Goal: Entertainment & Leisure: Browse casually

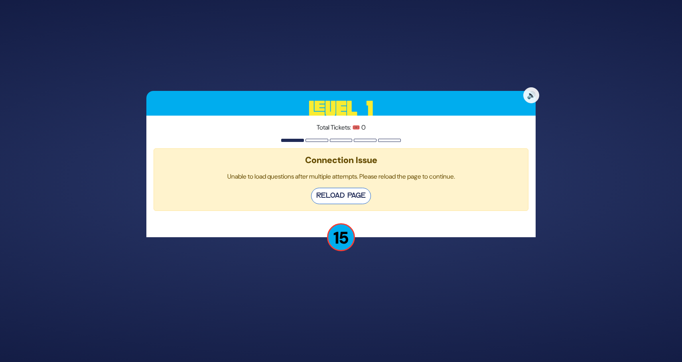
click at [345, 197] on button "Reload Page" at bounding box center [341, 196] width 60 height 16
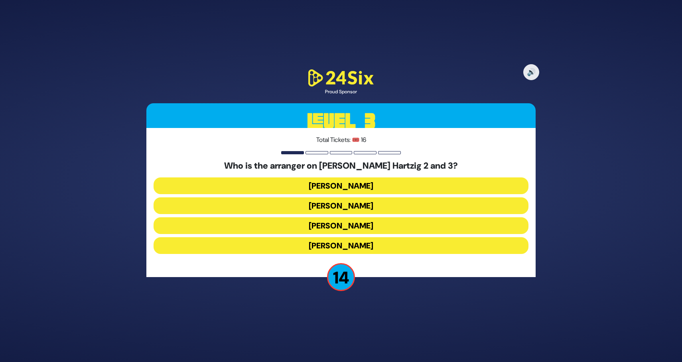
click at [347, 188] on button "[PERSON_NAME]" at bounding box center [341, 186] width 375 height 17
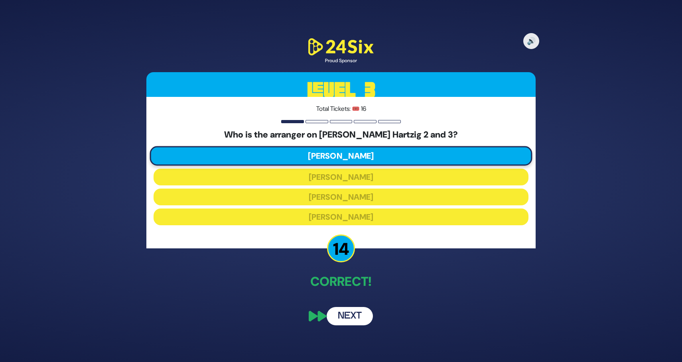
click at [353, 320] on button "Next" at bounding box center [350, 316] width 46 height 18
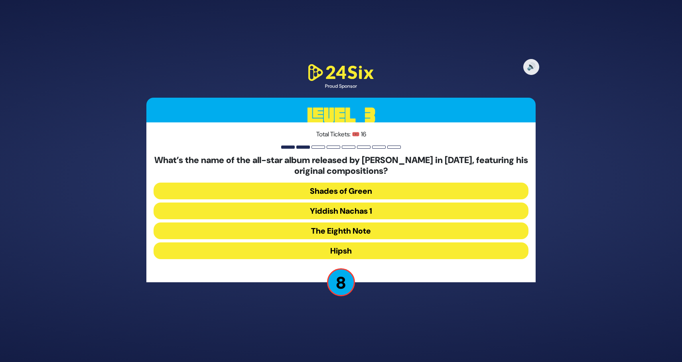
click at [358, 230] on button "The Eighth Note" at bounding box center [341, 231] width 375 height 17
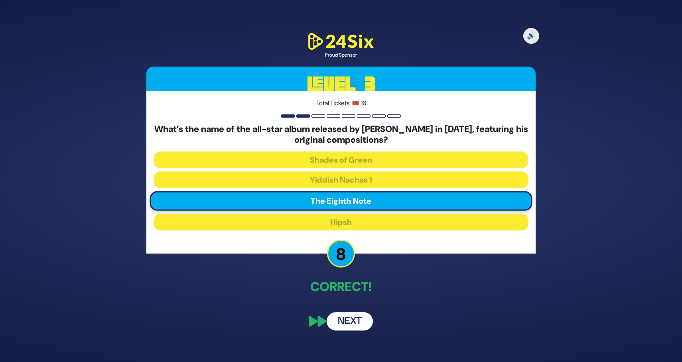
click at [343, 320] on button "Next" at bounding box center [350, 321] width 46 height 18
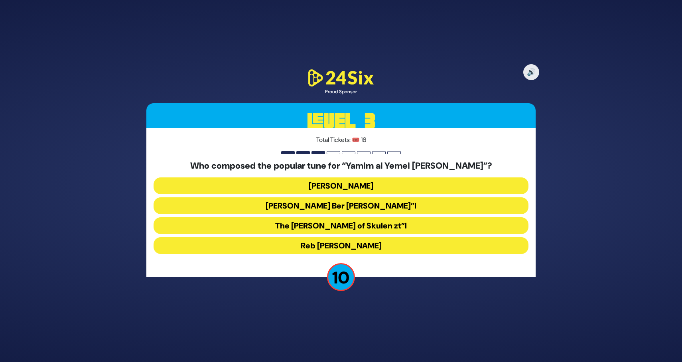
click at [399, 227] on button "The Damesek Eliezer of Skulen zt”l" at bounding box center [341, 225] width 375 height 17
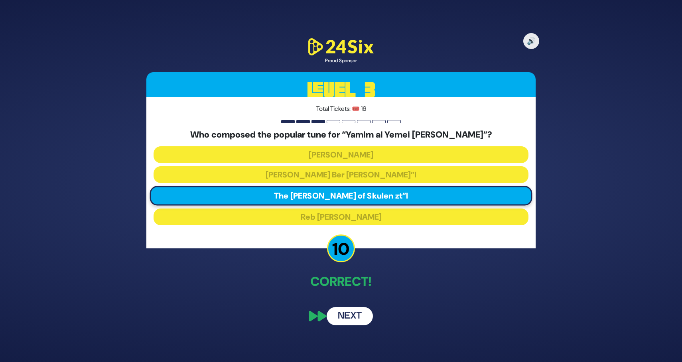
click at [339, 316] on button "Next" at bounding box center [350, 316] width 46 height 18
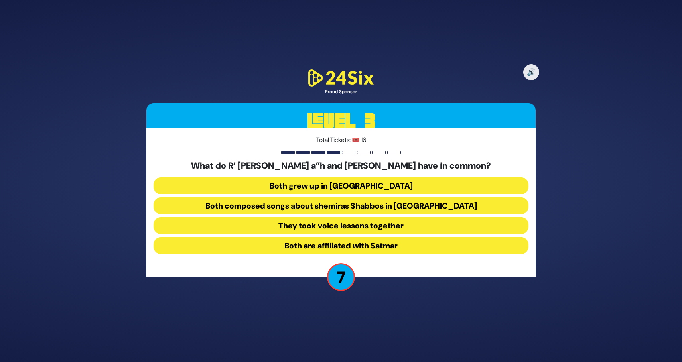
click at [404, 224] on button "They took voice lessons together" at bounding box center [341, 225] width 375 height 17
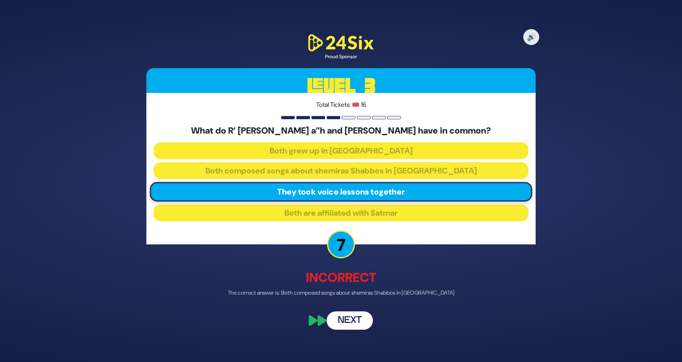
click at [357, 318] on button "Next" at bounding box center [350, 320] width 46 height 18
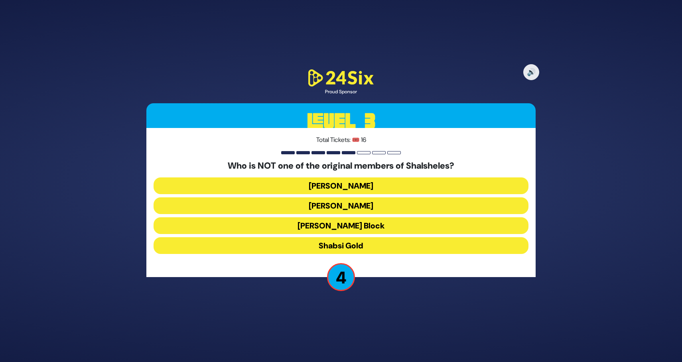
click at [395, 205] on button "Baruch Aryeh" at bounding box center [341, 205] width 375 height 17
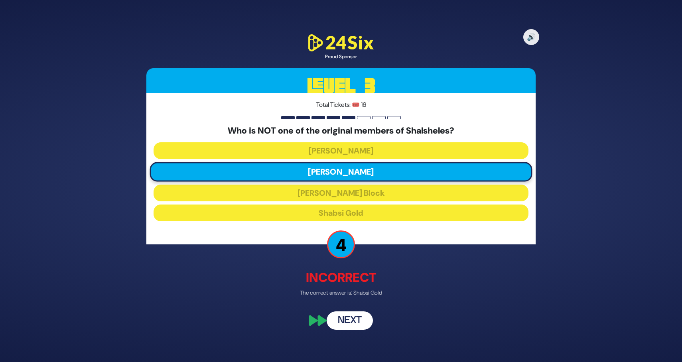
click at [342, 324] on button "Next" at bounding box center [350, 320] width 46 height 18
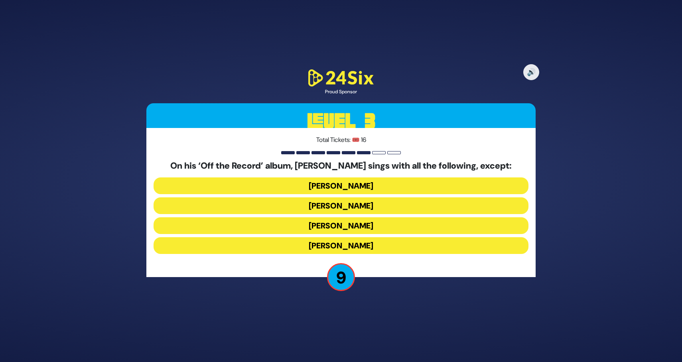
click at [375, 245] on button "Simcha Leiner" at bounding box center [341, 245] width 375 height 17
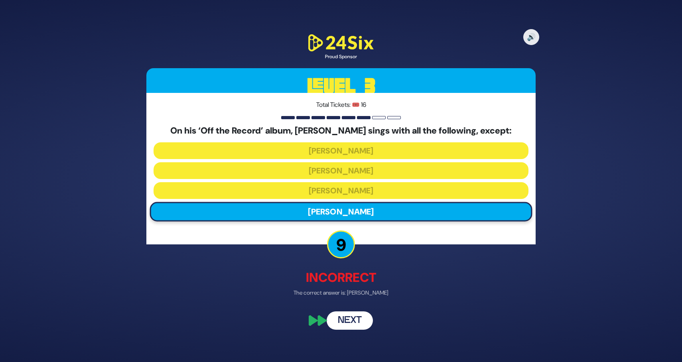
click at [353, 318] on button "Next" at bounding box center [350, 320] width 46 height 18
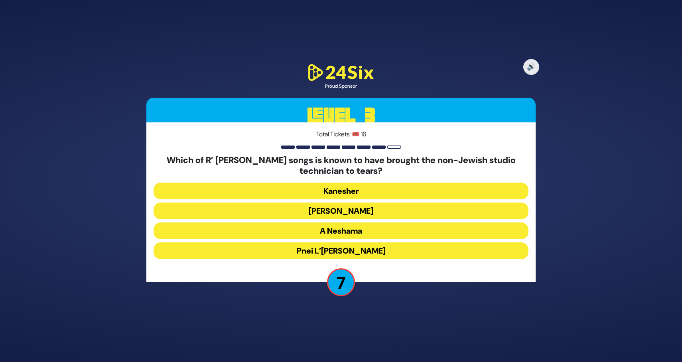
click at [386, 249] on button "Pnei L’Elbon" at bounding box center [341, 251] width 375 height 17
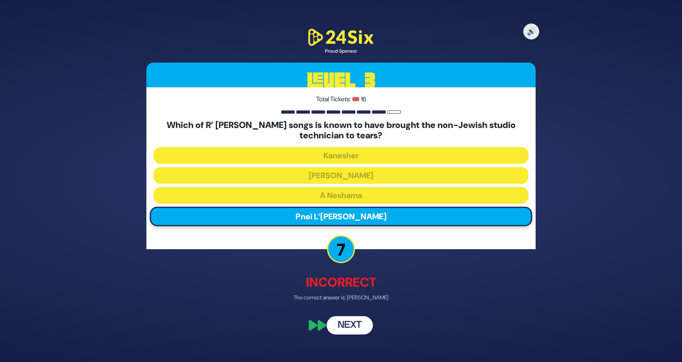
click at [350, 326] on button "Next" at bounding box center [350, 326] width 46 height 18
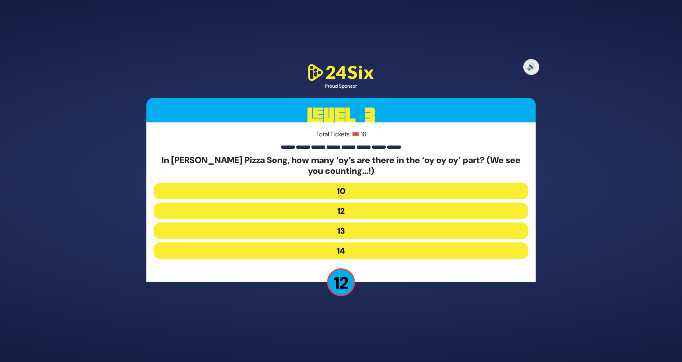
click at [355, 214] on button "12" at bounding box center [341, 211] width 375 height 17
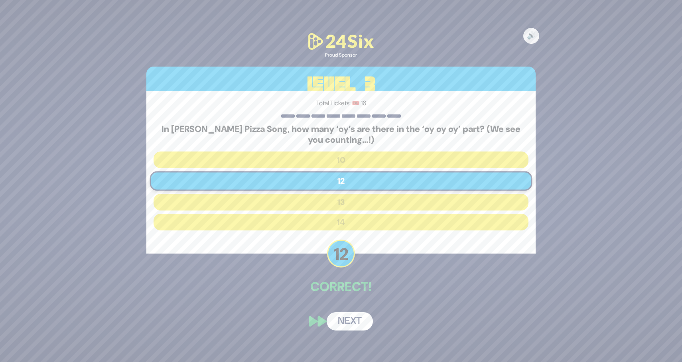
click at [347, 320] on button "Next" at bounding box center [350, 321] width 46 height 18
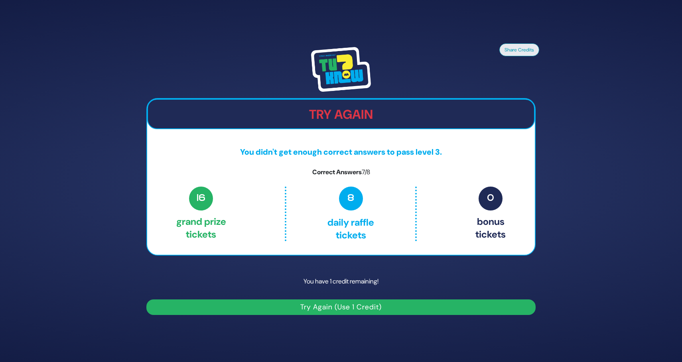
click at [357, 307] on button "Try Again (Use 1 Credit)" at bounding box center [340, 308] width 389 height 16
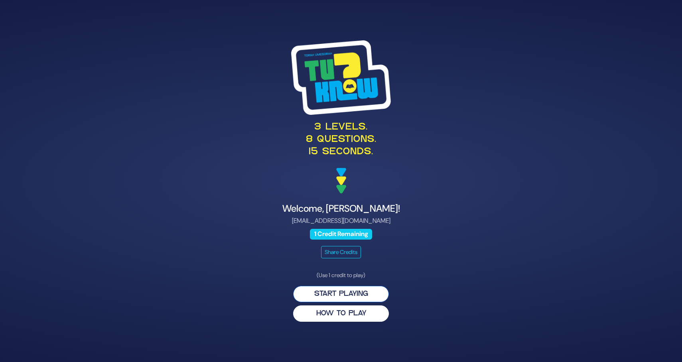
click at [360, 296] on button "Start Playing" at bounding box center [341, 294] width 96 height 16
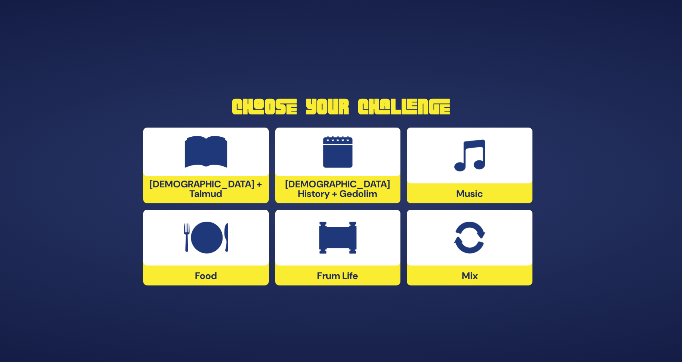
click at [459, 195] on div "Music" at bounding box center [470, 166] width 126 height 76
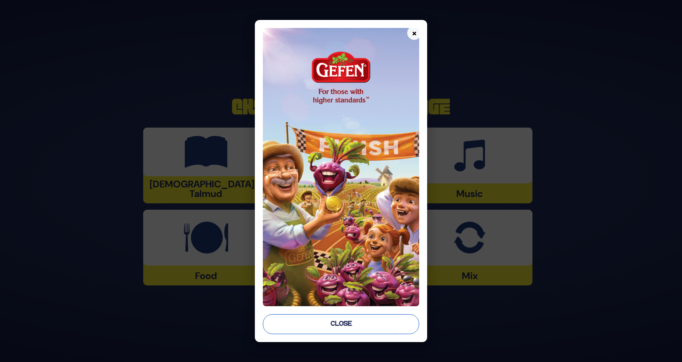
click at [348, 326] on button "Close" at bounding box center [341, 324] width 156 height 20
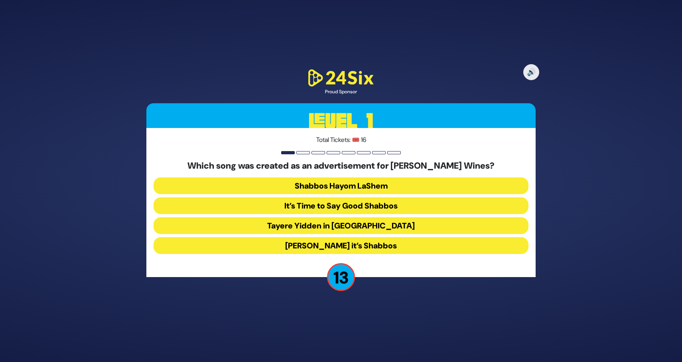
click at [379, 245] on button "[PERSON_NAME] it’s Shabbos" at bounding box center [341, 245] width 375 height 17
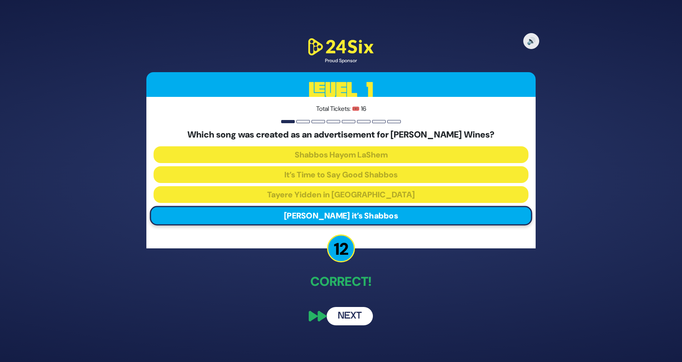
click at [338, 320] on button "Next" at bounding box center [350, 316] width 46 height 18
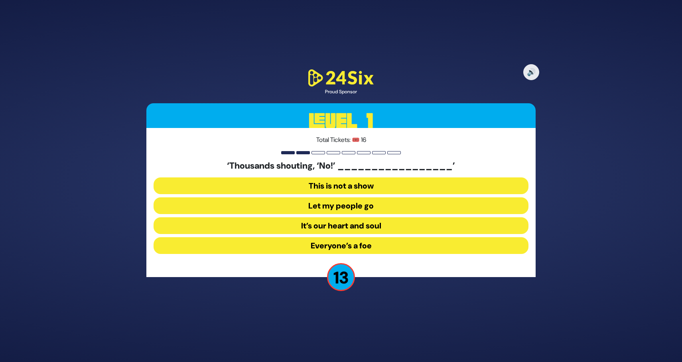
click at [363, 205] on button "Let my people go" at bounding box center [341, 205] width 375 height 17
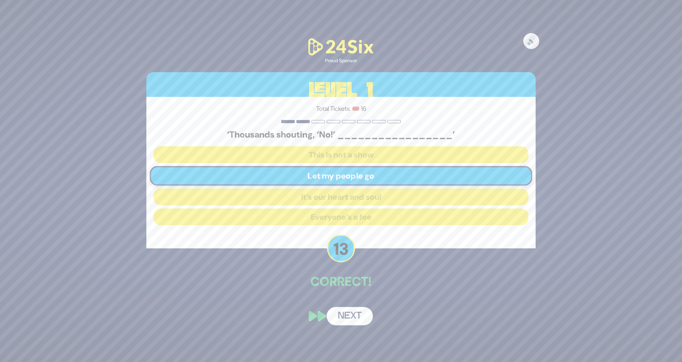
click at [350, 312] on button "Next" at bounding box center [350, 316] width 46 height 18
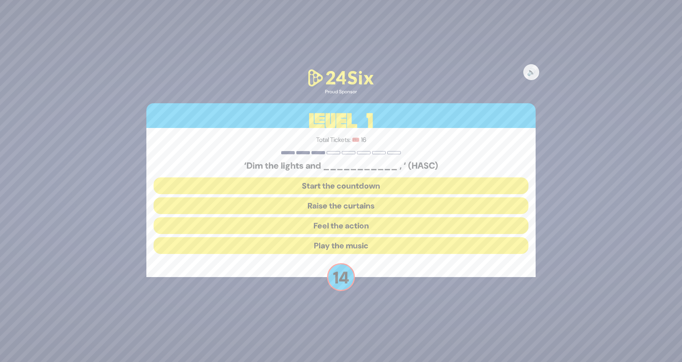
click at [363, 207] on button "Raise the curtains" at bounding box center [341, 205] width 375 height 17
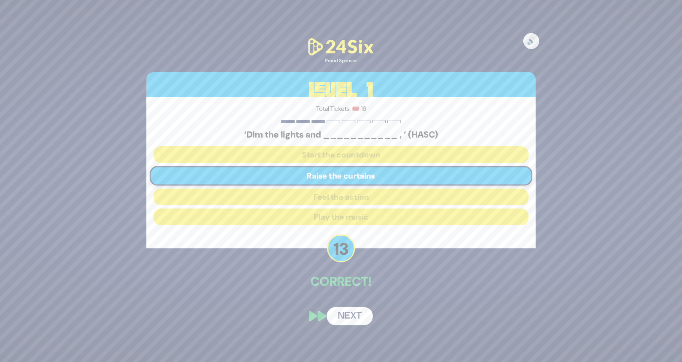
click at [353, 316] on button "Next" at bounding box center [350, 316] width 46 height 18
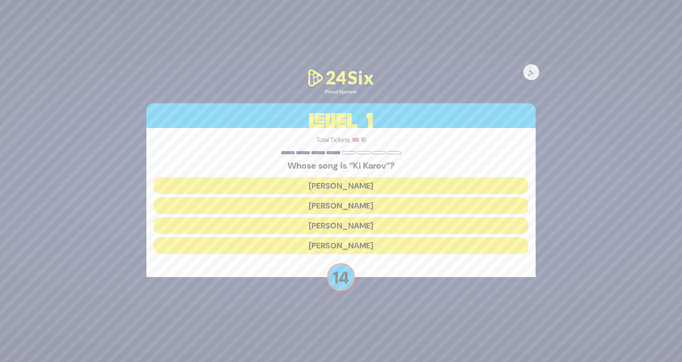
click at [361, 207] on button "[PERSON_NAME]" at bounding box center [341, 205] width 375 height 17
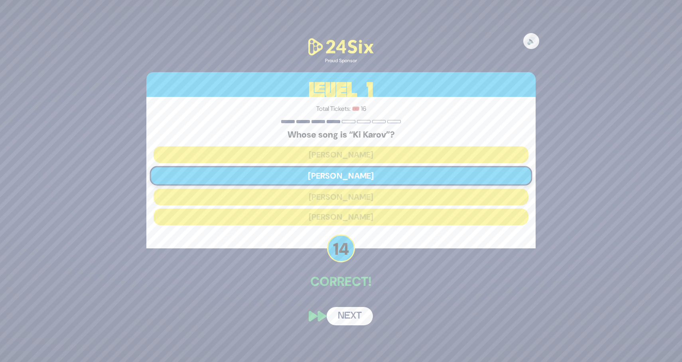
click at [343, 312] on button "Next" at bounding box center [350, 316] width 46 height 18
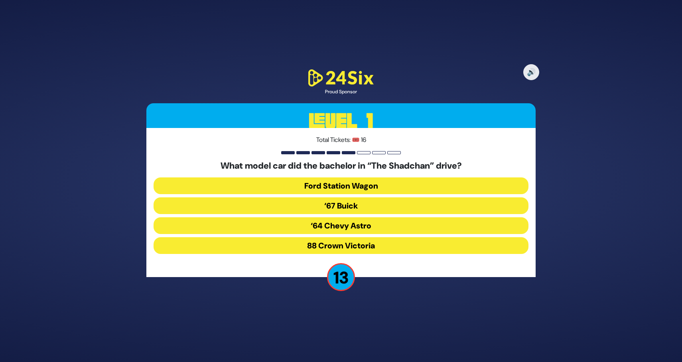
click at [371, 202] on button "‘67 Buick" at bounding box center [341, 205] width 375 height 17
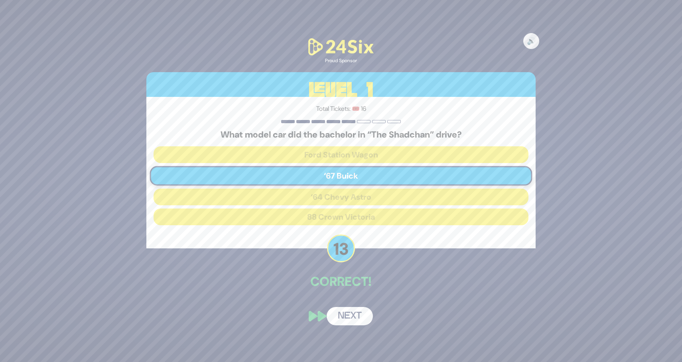
click at [349, 312] on button "Next" at bounding box center [350, 316] width 46 height 18
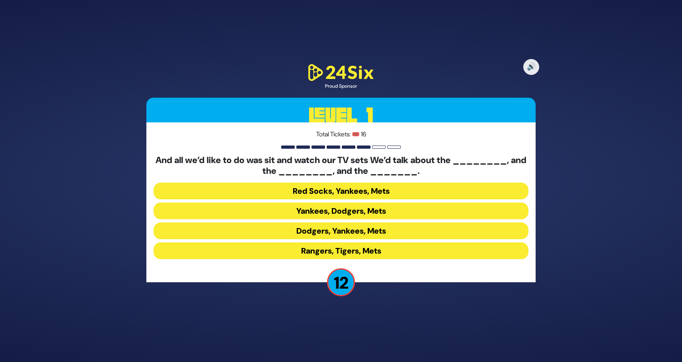
click at [365, 209] on button "Yankees, Dodgers, Mets" at bounding box center [341, 211] width 375 height 17
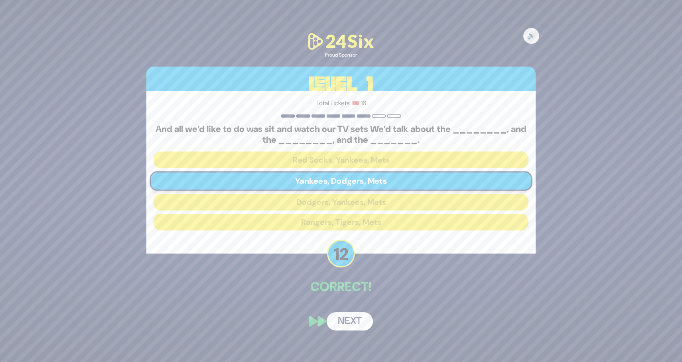
click at [355, 319] on button "Next" at bounding box center [350, 321] width 46 height 18
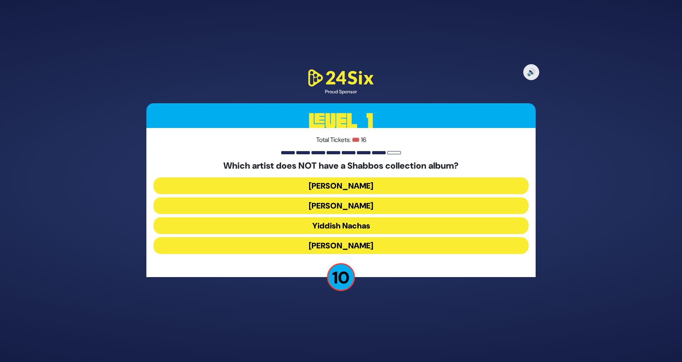
click at [393, 183] on button "[PERSON_NAME]" at bounding box center [341, 186] width 375 height 17
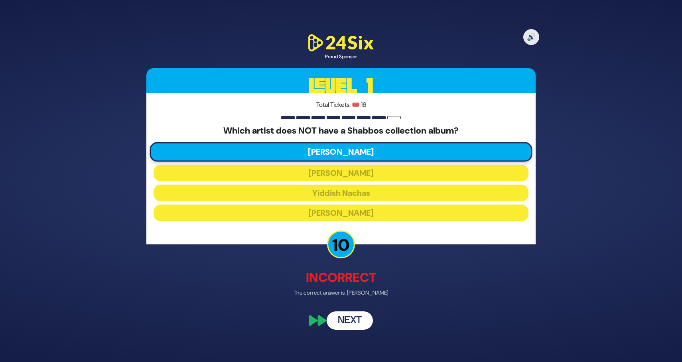
click at [349, 317] on button "Next" at bounding box center [350, 320] width 46 height 18
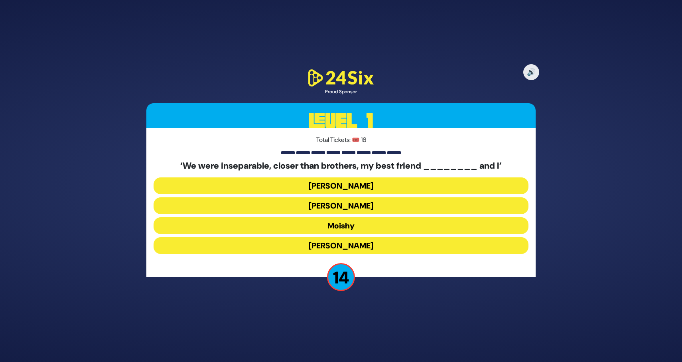
click at [367, 245] on button "[PERSON_NAME]" at bounding box center [341, 245] width 375 height 17
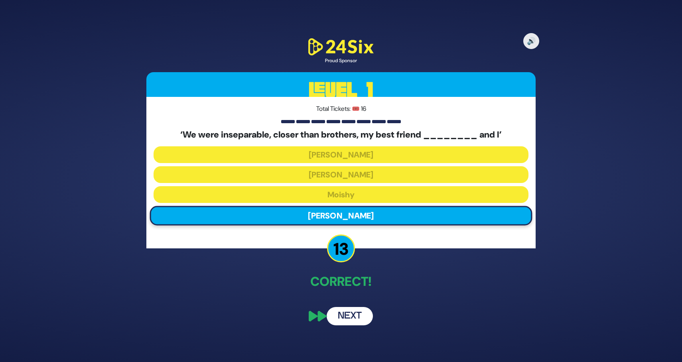
click at [349, 311] on button "Next" at bounding box center [350, 316] width 46 height 18
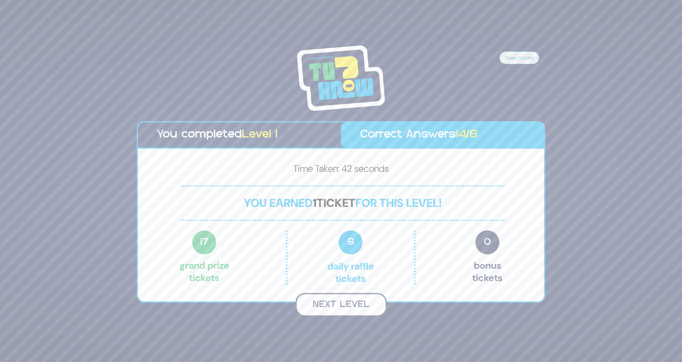
click at [349, 311] on button "Next Level" at bounding box center [341, 305] width 91 height 24
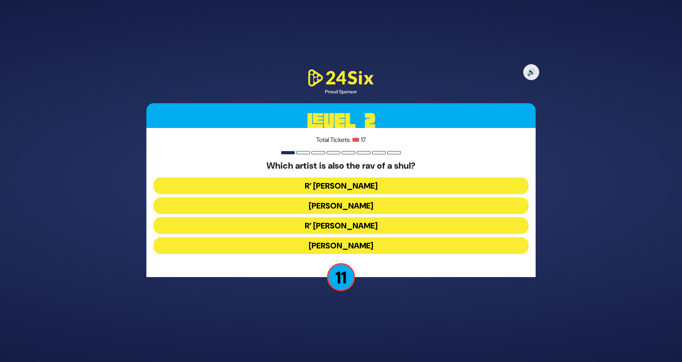
click at [396, 222] on button "R’ [PERSON_NAME]" at bounding box center [341, 225] width 375 height 17
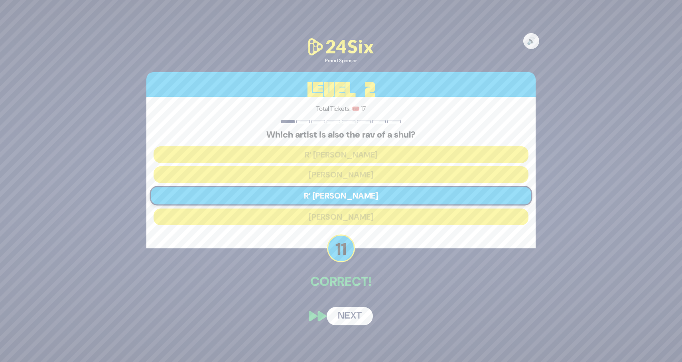
click at [352, 315] on button "Next" at bounding box center [350, 316] width 46 height 18
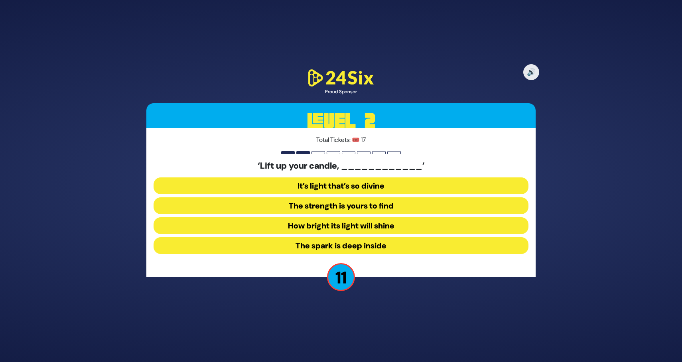
click at [384, 225] on button "How bright its light will shine" at bounding box center [341, 225] width 375 height 17
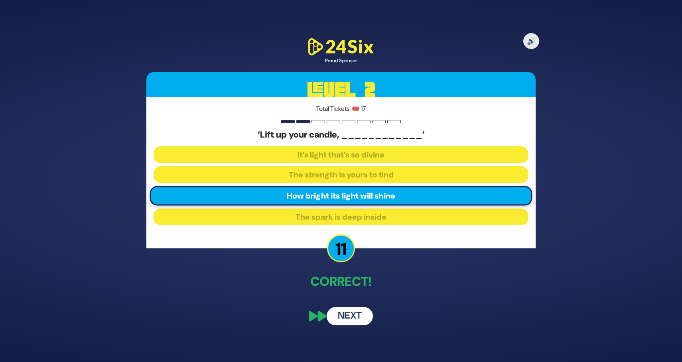
click at [356, 314] on button "Next" at bounding box center [350, 316] width 46 height 18
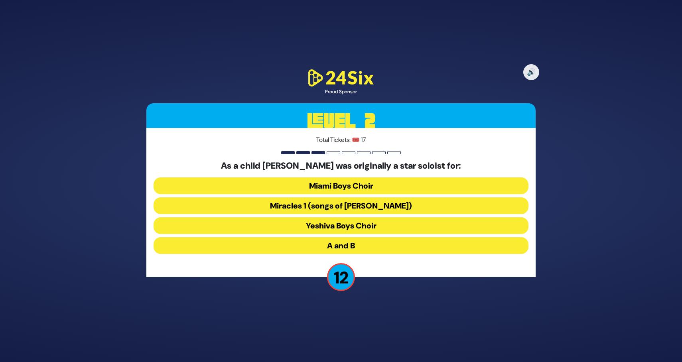
click at [373, 188] on button "Miami Boys Choir" at bounding box center [341, 186] width 375 height 17
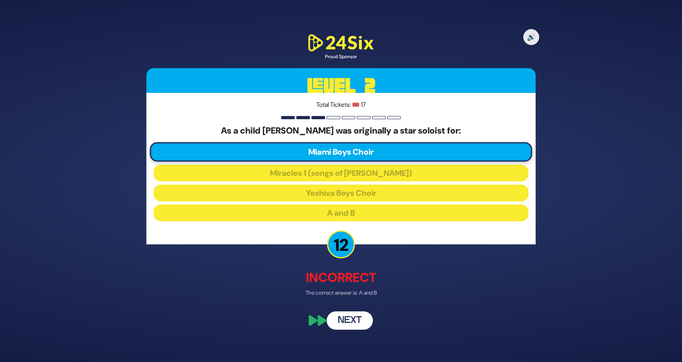
click at [353, 323] on button "Next" at bounding box center [350, 320] width 46 height 18
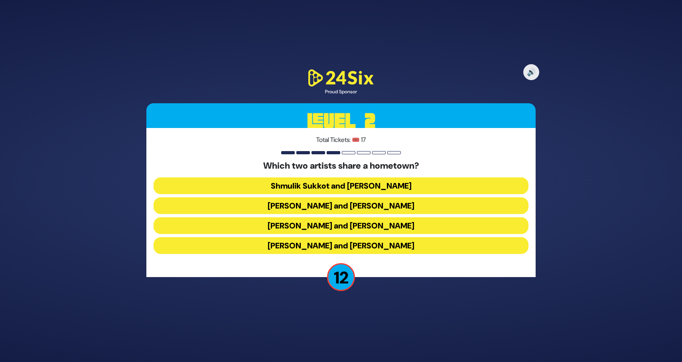
click at [376, 206] on button "[PERSON_NAME] and [PERSON_NAME]" at bounding box center [341, 205] width 375 height 17
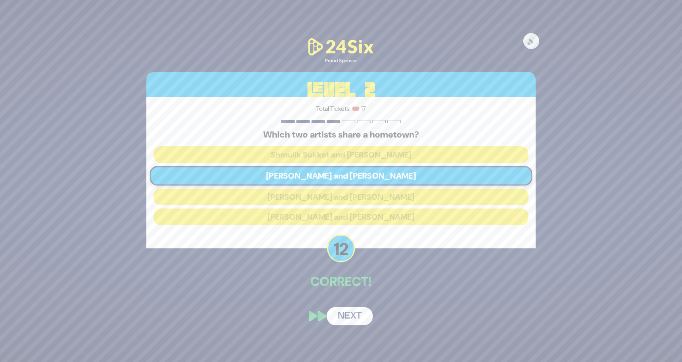
click at [366, 316] on button "Next" at bounding box center [350, 316] width 46 height 18
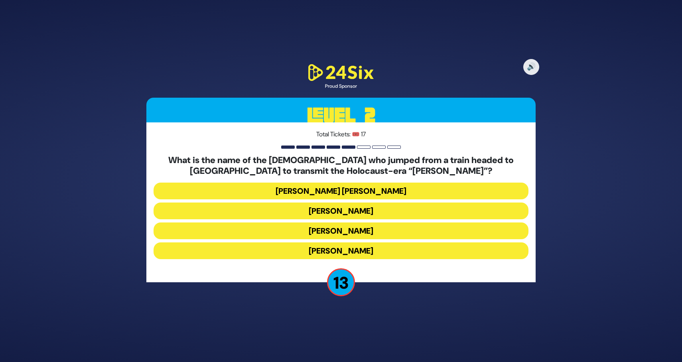
click at [371, 211] on button "[PERSON_NAME]" at bounding box center [341, 211] width 375 height 17
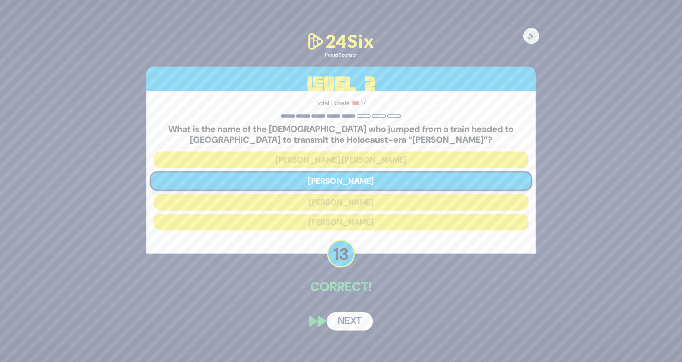
click at [357, 322] on button "Next" at bounding box center [350, 321] width 46 height 18
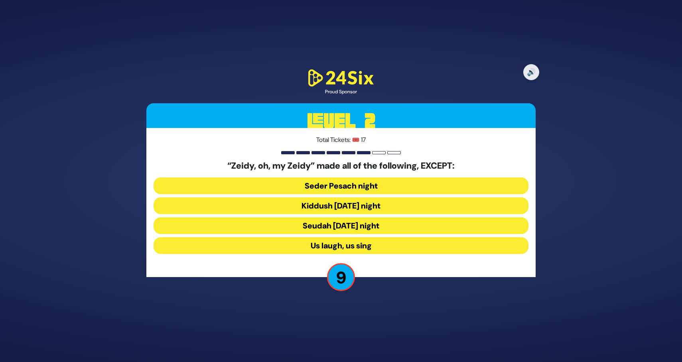
click at [373, 227] on button "Seudah [DATE] night" at bounding box center [341, 225] width 375 height 17
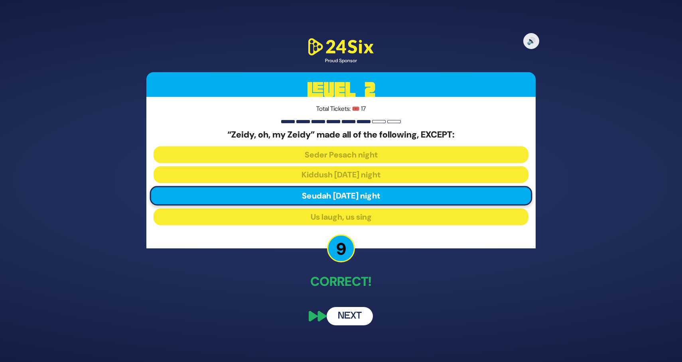
click at [355, 314] on button "Next" at bounding box center [350, 316] width 46 height 18
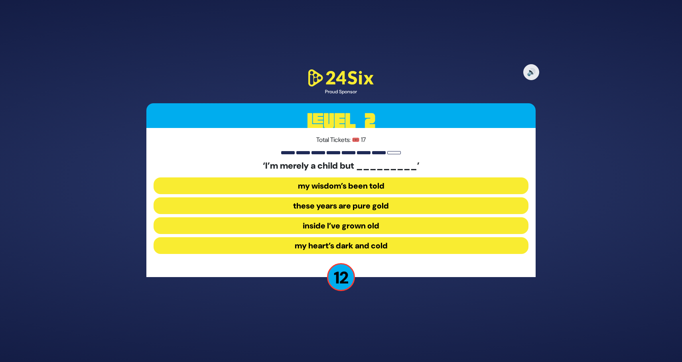
click at [381, 225] on button "inside I’ve grown old" at bounding box center [341, 225] width 375 height 17
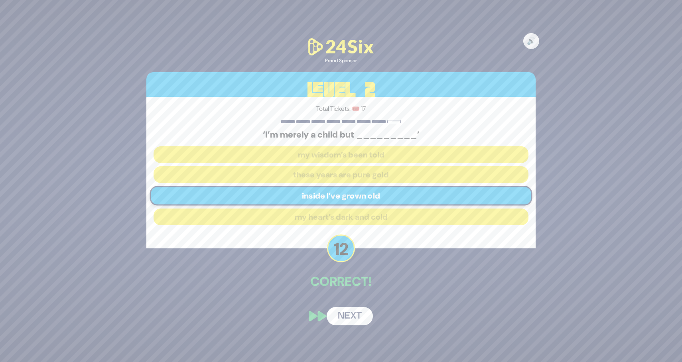
click at [355, 314] on button "Next" at bounding box center [350, 316] width 46 height 18
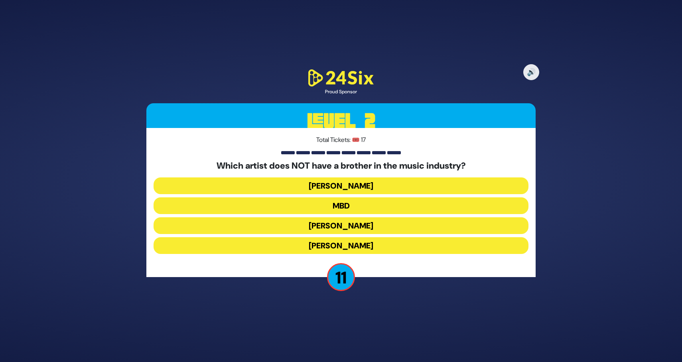
click at [380, 245] on button "[PERSON_NAME]" at bounding box center [341, 245] width 375 height 17
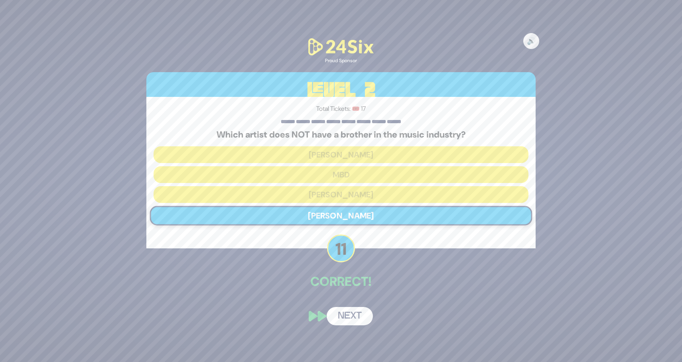
click at [366, 317] on button "Next" at bounding box center [350, 316] width 46 height 18
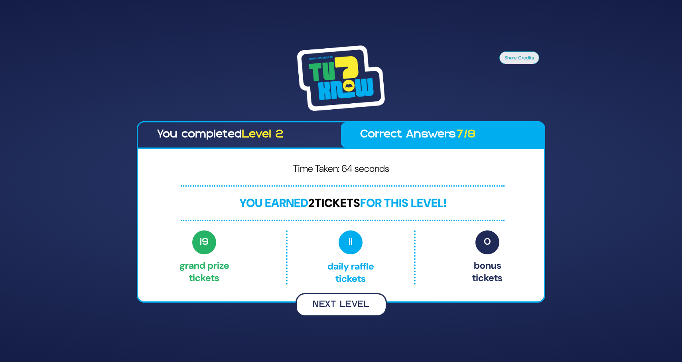
click at [322, 304] on button "Next Level" at bounding box center [341, 305] width 91 height 24
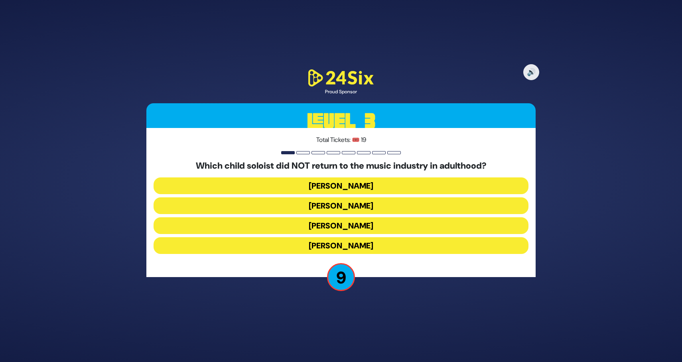
click at [354, 184] on button "[PERSON_NAME]" at bounding box center [341, 186] width 375 height 17
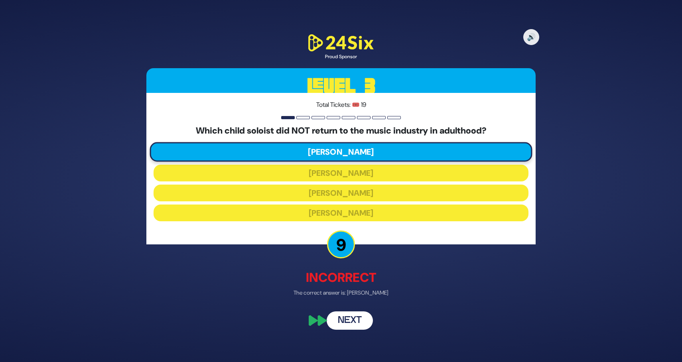
click at [347, 313] on button "Next" at bounding box center [350, 320] width 46 height 18
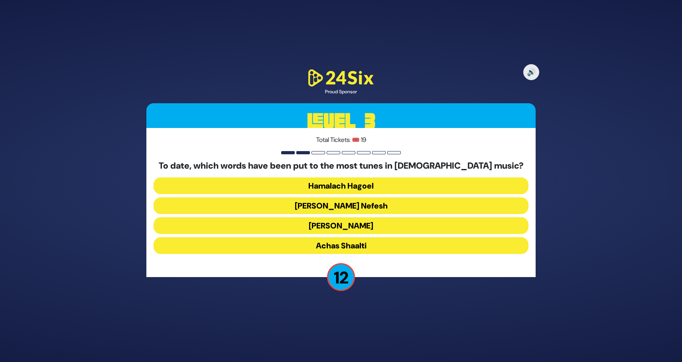
click at [373, 226] on button "[PERSON_NAME]" at bounding box center [341, 225] width 375 height 17
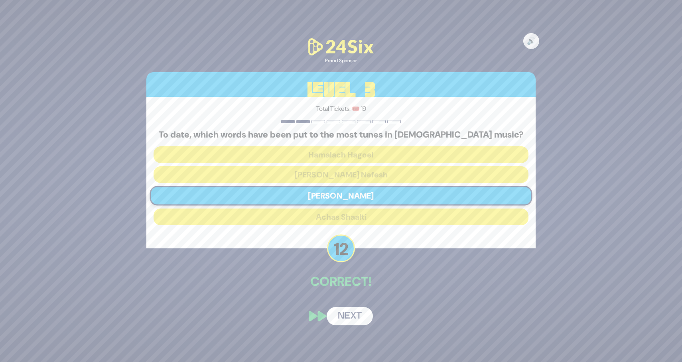
click at [365, 314] on button "Next" at bounding box center [350, 316] width 46 height 18
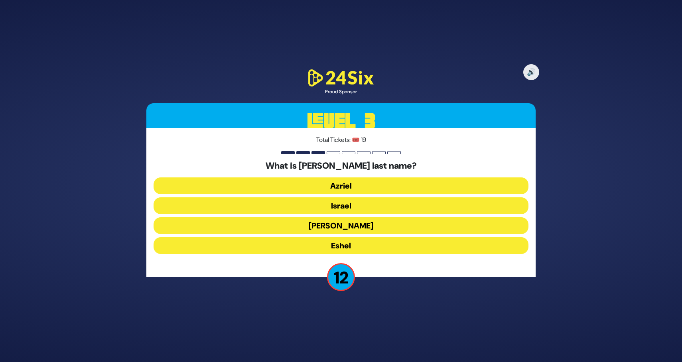
click at [365, 242] on button "Eshel" at bounding box center [341, 245] width 375 height 17
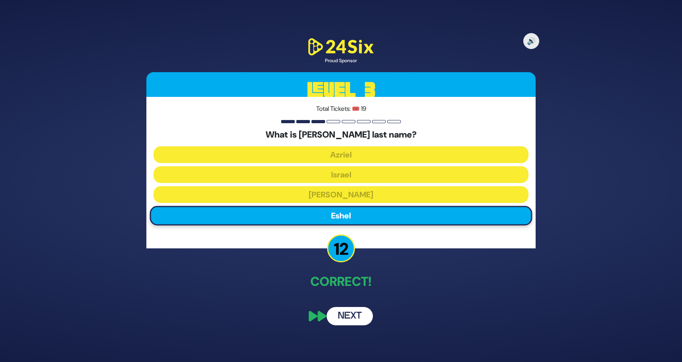
click at [353, 316] on button "Next" at bounding box center [350, 316] width 46 height 18
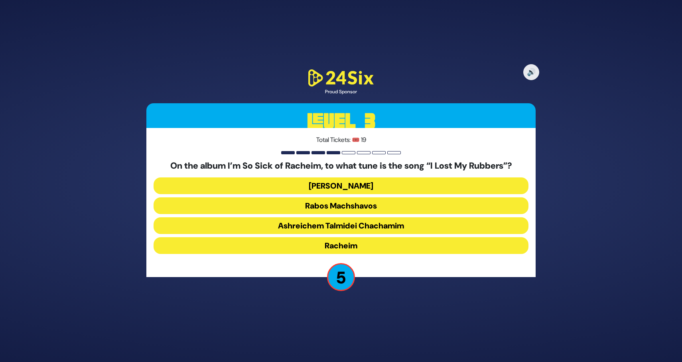
click at [365, 247] on button "Racheim" at bounding box center [341, 245] width 375 height 17
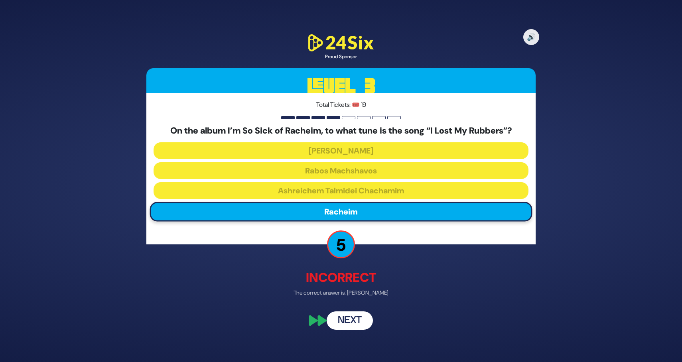
click at [350, 322] on button "Next" at bounding box center [350, 320] width 46 height 18
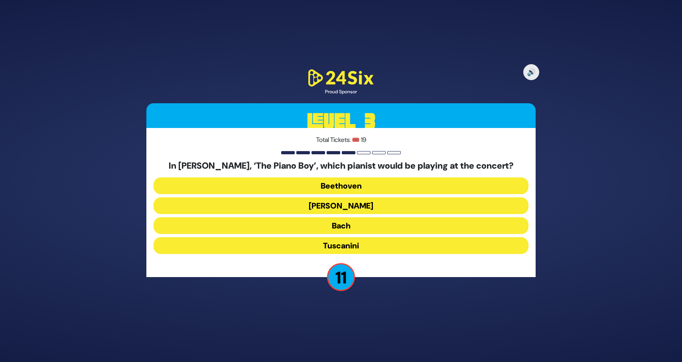
click at [379, 205] on button "[PERSON_NAME]" at bounding box center [341, 205] width 375 height 17
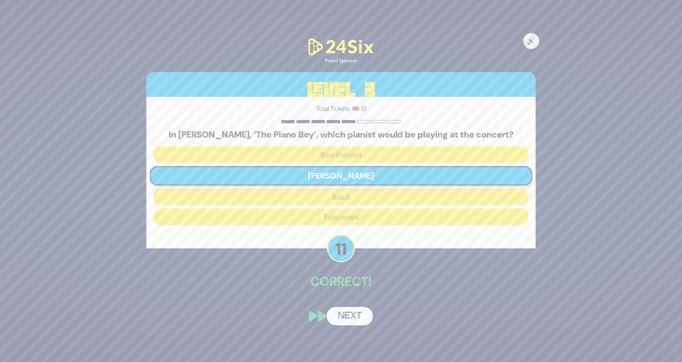
click at [354, 311] on button "Next" at bounding box center [350, 316] width 46 height 18
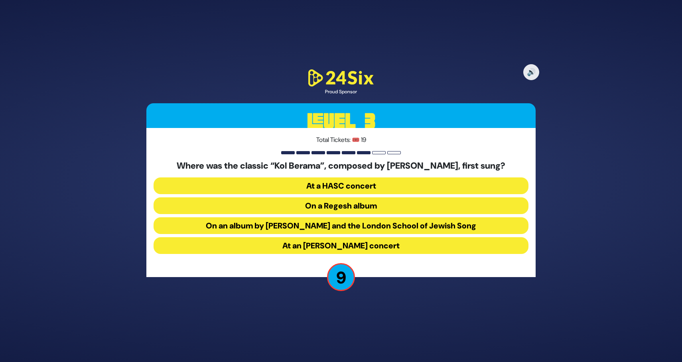
click at [392, 184] on button "At a HASC concert" at bounding box center [341, 186] width 375 height 17
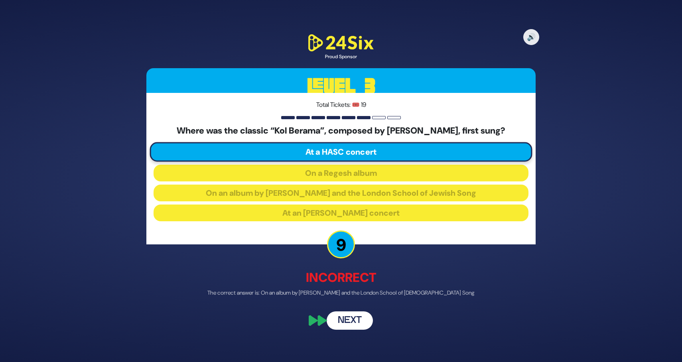
click at [353, 318] on button "Next" at bounding box center [350, 320] width 46 height 18
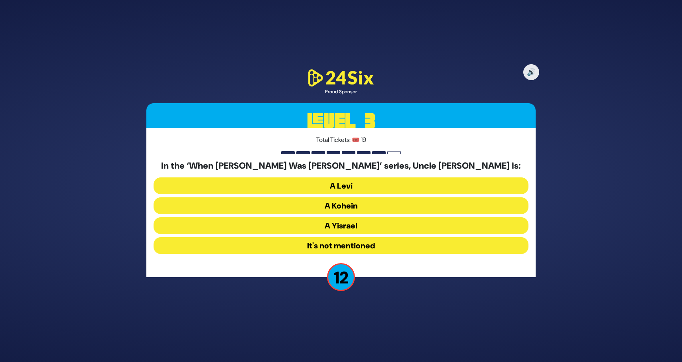
click at [374, 203] on button "A Kohein" at bounding box center [341, 205] width 375 height 17
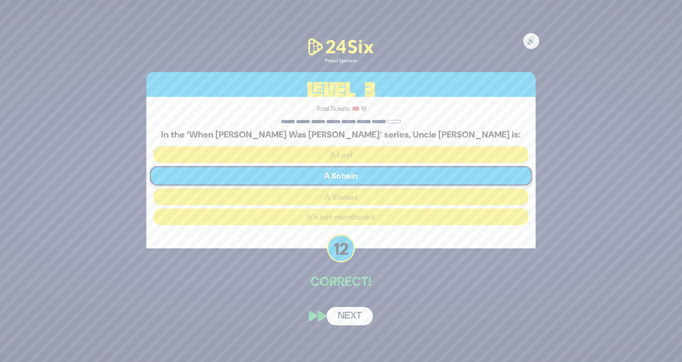
click at [359, 306] on div "🔊 Proud Sponsor Level 3 Total Tickets: 🎟️ 19 In the ‘When Zaidy Was Young’ seri…" at bounding box center [341, 181] width 409 height 308
click at [357, 315] on button "Next" at bounding box center [350, 316] width 46 height 18
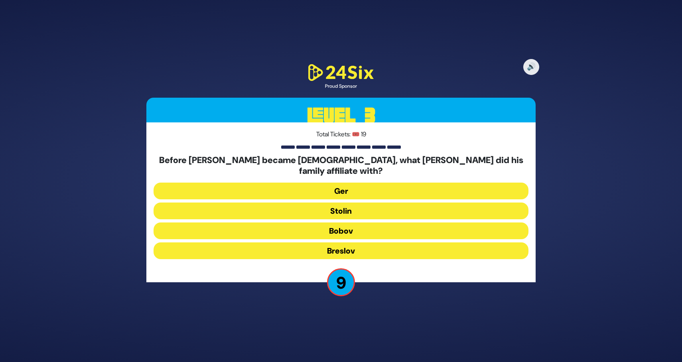
click at [368, 244] on button "Breslov" at bounding box center [341, 251] width 375 height 17
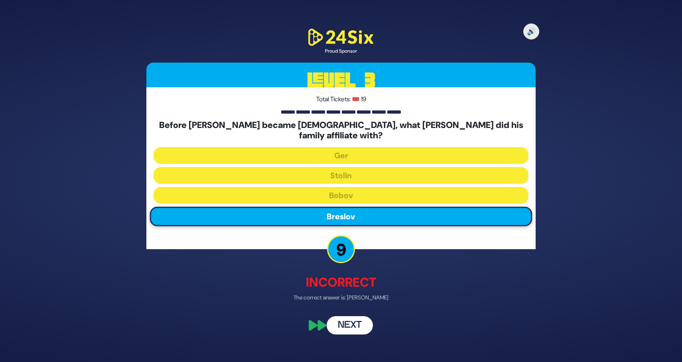
click at [354, 317] on button "Next" at bounding box center [350, 326] width 46 height 18
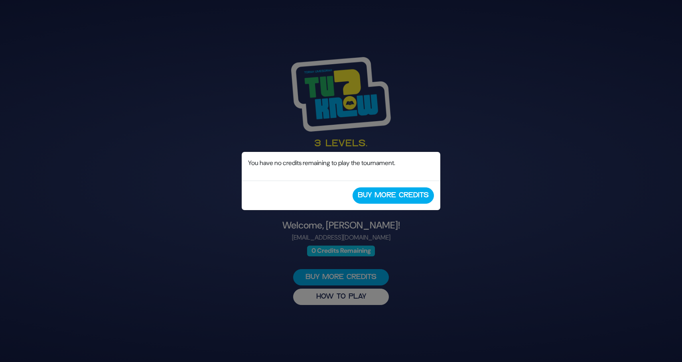
click at [202, 150] on div "No Credits Remaining You have no credits remaining to play the tournament. Buy …" at bounding box center [341, 181] width 682 height 362
click at [218, 227] on div "No Credits Remaining You have no credits remaining to play the tournament. Buy …" at bounding box center [341, 181] width 682 height 362
click at [483, 70] on div "No Credits Remaining You have no credits remaining to play the tournament. Buy …" at bounding box center [341, 181] width 682 height 362
